Goal: Book appointment/travel/reservation

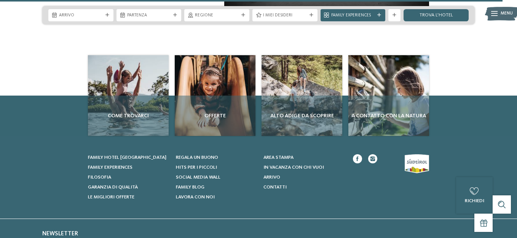
scroll to position [2710, 0]
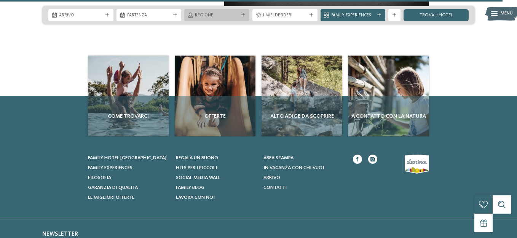
click at [242, 13] on icon at bounding box center [244, 15] width 4 height 4
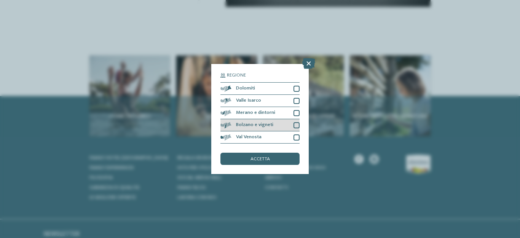
click at [297, 125] on div at bounding box center [297, 125] width 6 height 6
click at [282, 154] on div "accetta" at bounding box center [260, 159] width 79 height 12
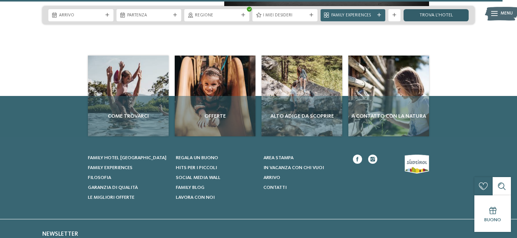
click at [438, 16] on link "trova l’hotel" at bounding box center [436, 15] width 65 height 12
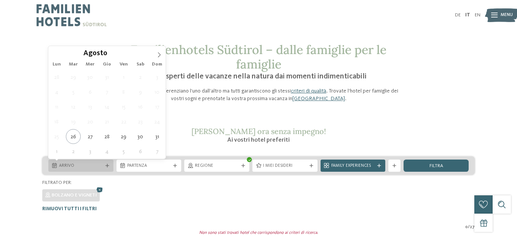
click at [108, 163] on div "Arrivo" at bounding box center [80, 166] width 65 height 12
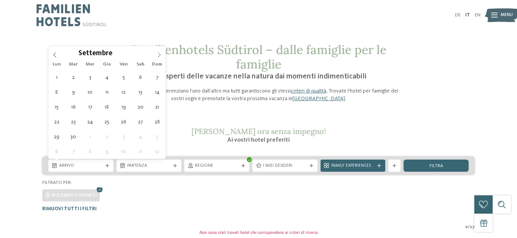
click at [158, 59] on span at bounding box center [159, 52] width 13 height 13
type div "01.09.2025"
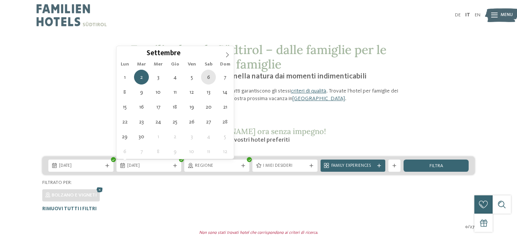
type div "06.09.2025"
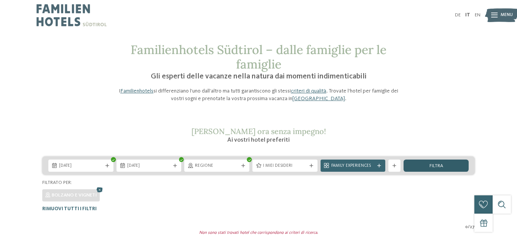
click at [427, 167] on div "filtra" at bounding box center [436, 166] width 65 height 12
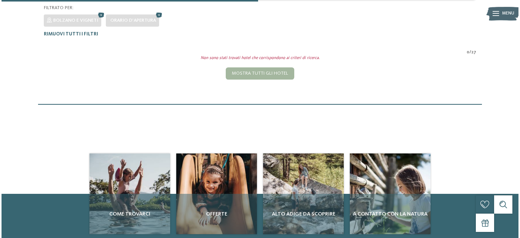
scroll to position [126, 0]
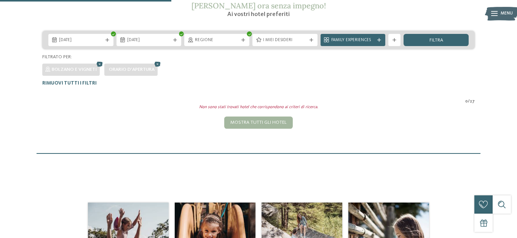
drag, startPoint x: 518, startPoint y: 62, endPoint x: 306, endPoint y: 43, distance: 213.1
click at [306, 43] on span "I miei desideri" at bounding box center [285, 40] width 44 height 6
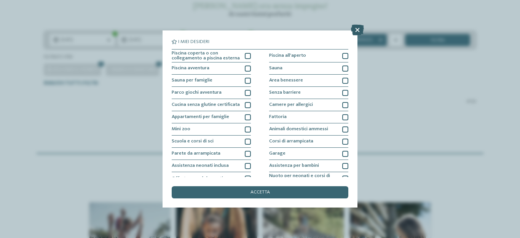
click at [358, 28] on icon at bounding box center [357, 30] width 13 height 11
